Goal: Information Seeking & Learning: Learn about a topic

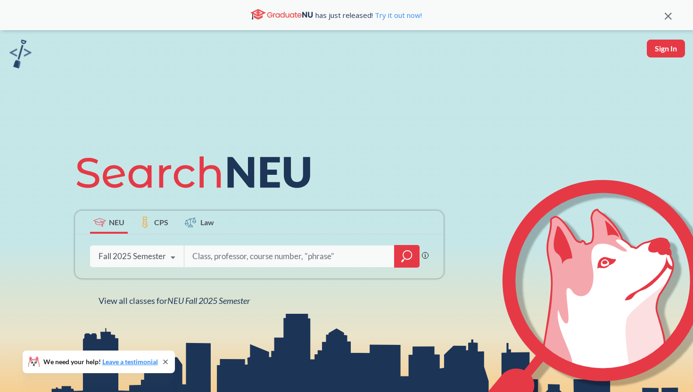
click at [144, 264] on div "Fall 2025 Semester Fall 2025 Semester Summer 2 2025 Semester Summer Full 2025 S…" at bounding box center [137, 257] width 94 height 24
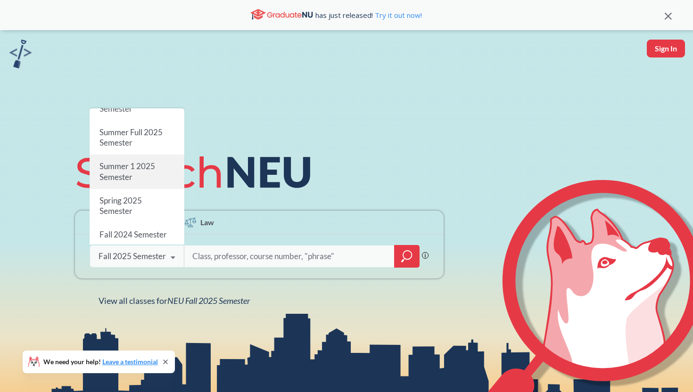
scroll to position [46, 0]
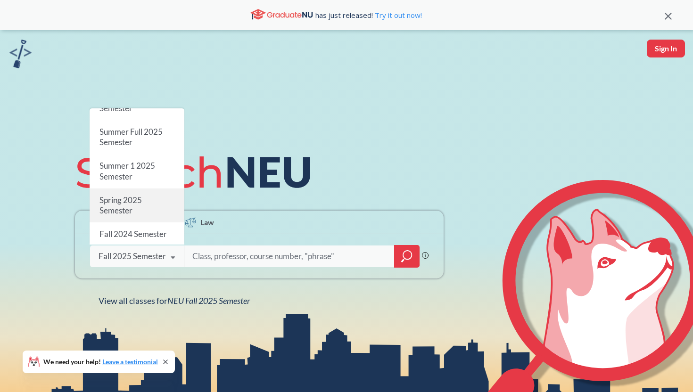
click at [144, 215] on div "Spring 2025 Semester" at bounding box center [137, 206] width 95 height 34
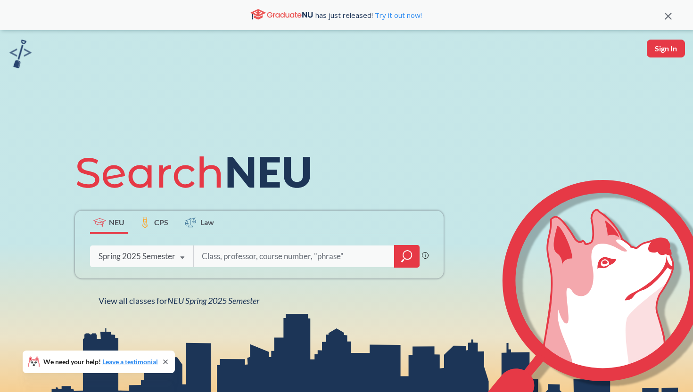
click at [216, 259] on input "search" at bounding box center [294, 256] width 187 height 20
type input "cs 3650"
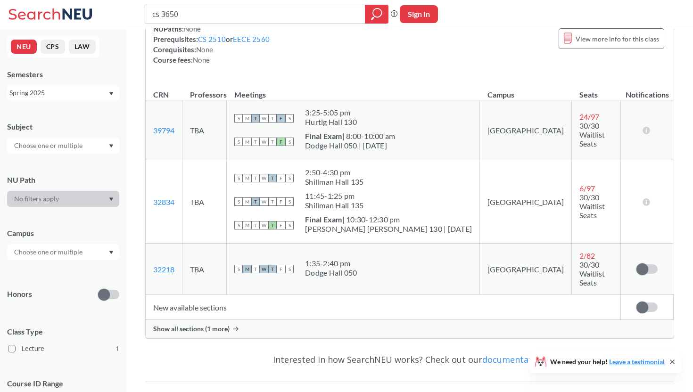
scroll to position [117, 0]
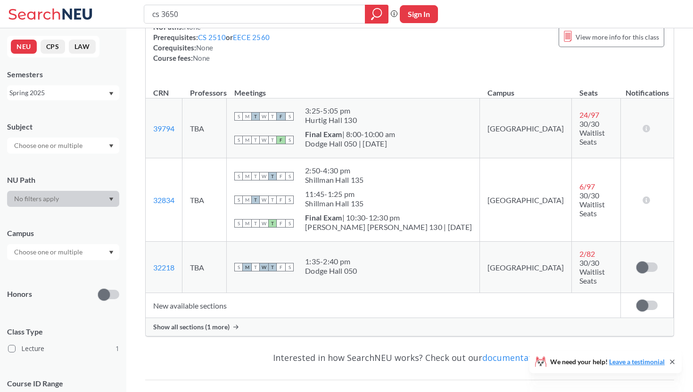
click at [194, 323] on span "Show all sections (1 more)" at bounding box center [191, 327] width 76 height 8
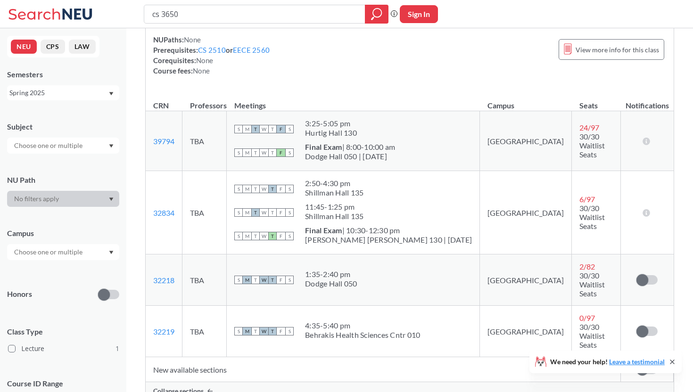
scroll to position [0, 0]
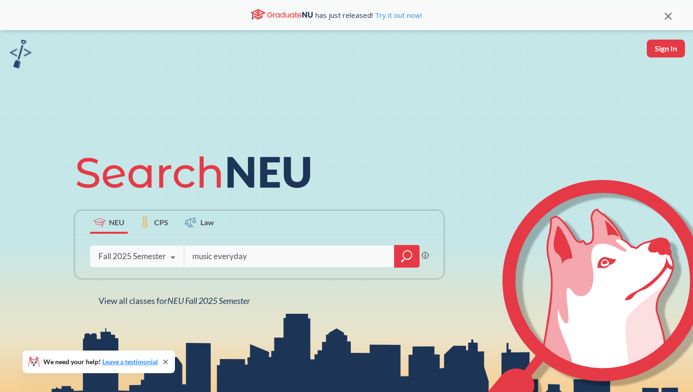
type input "music everyday"
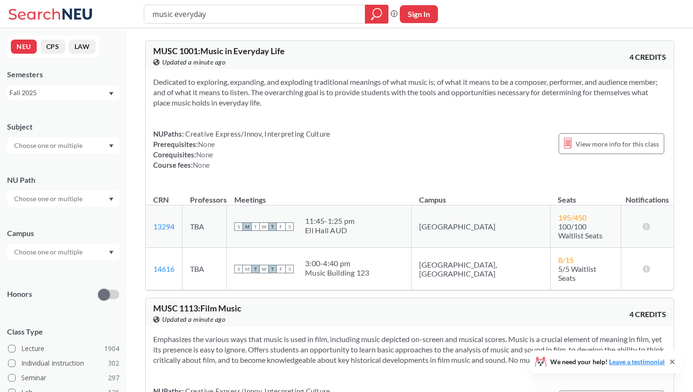
click at [100, 93] on div "Fall 2025" at bounding box center [58, 93] width 99 height 10
click at [86, 150] on div "Fall 2024" at bounding box center [65, 153] width 107 height 10
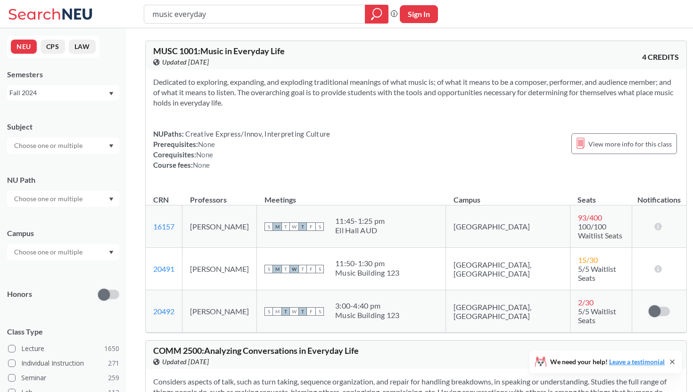
click at [74, 92] on div "Fall 2024" at bounding box center [58, 93] width 99 height 10
click at [77, 118] on div "Fall 2025" at bounding box center [65, 113] width 107 height 10
